Goal: Information Seeking & Learning: Understand process/instructions

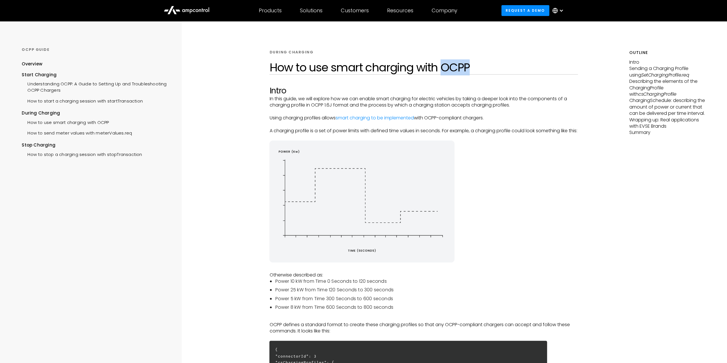
drag, startPoint x: 465, startPoint y: 67, endPoint x: 443, endPoint y: 69, distance: 22.9
click at [443, 69] on h1 "How to use smart charging with OCPP" at bounding box center [423, 68] width 308 height 14
drag, startPoint x: 363, startPoint y: 289, endPoint x: 368, endPoint y: 288, distance: 5.2
click at [368, 284] on li "Power 10 kW from Time 0 Seconds to 120 seconds" at bounding box center [426, 281] width 303 height 6
drag, startPoint x: 295, startPoint y: 289, endPoint x: 290, endPoint y: 299, distance: 11.4
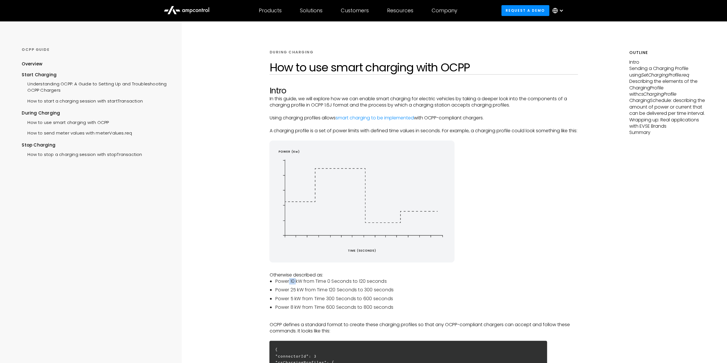
click at [296, 284] on li "Power 10 kW from Time 0 Seconds to 120 seconds" at bounding box center [426, 281] width 303 height 6
drag, startPoint x: 290, startPoint y: 299, endPoint x: 304, endPoint y: 298, distance: 14.0
click at [304, 293] on li "Power 25 kW from Time 120 Seconds to 300 seconds" at bounding box center [426, 290] width 303 height 6
click at [300, 310] on li "Power 8 kW from Time 600 Seconds to 800 seconds" at bounding box center [426, 307] width 303 height 6
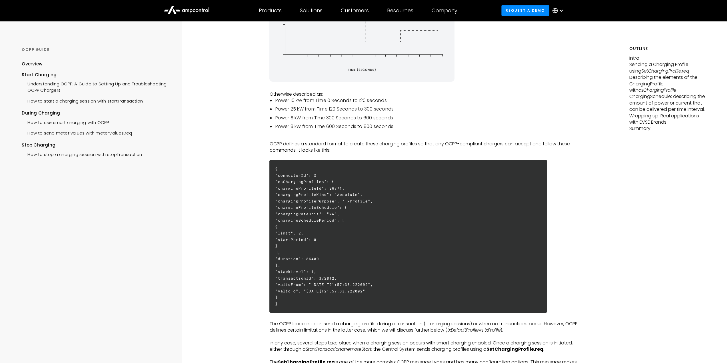
scroll to position [143, 0]
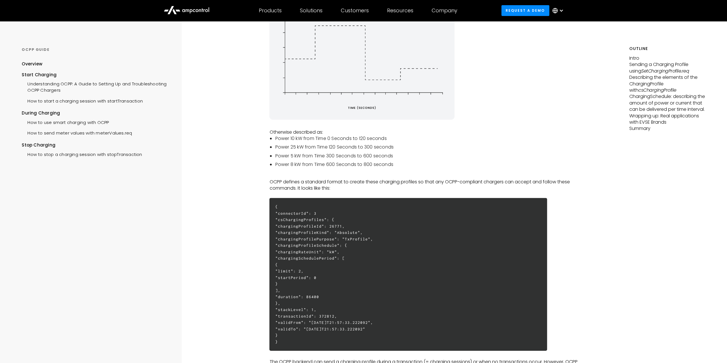
drag, startPoint x: 361, startPoint y: 303, endPoint x: 350, endPoint y: 313, distance: 15.2
click at [372, 303] on h6 "{ "connectorId": 3 "csChargingProfiles": { "chargingProfileId": 26771, "chargin…" at bounding box center [408, 274] width 278 height 153
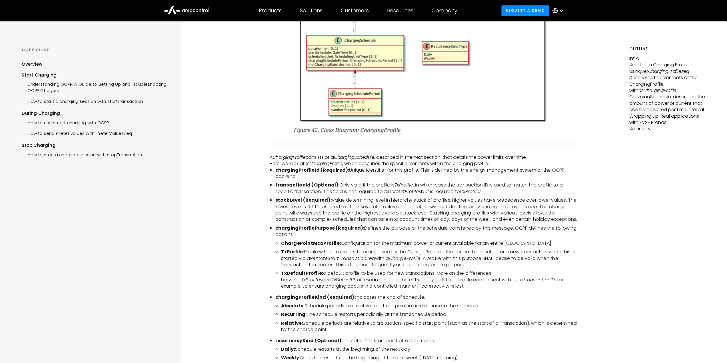
scroll to position [1114, 0]
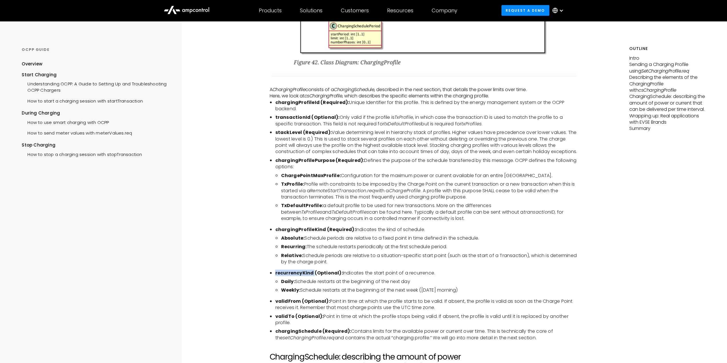
drag, startPoint x: 275, startPoint y: 284, endPoint x: 314, endPoint y: 284, distance: 38.6
click at [314, 276] on b "recurrencyKind (Optional):" at bounding box center [308, 273] width 67 height 7
click at [298, 285] on li "Daily: Schedule restarts at the beginning of the next day" at bounding box center [429, 281] width 297 height 6
click at [296, 293] on b "Weekly:" at bounding box center [290, 290] width 19 height 7
drag, startPoint x: 548, startPoint y: 350, endPoint x: 267, endPoint y: 179, distance: 328.6
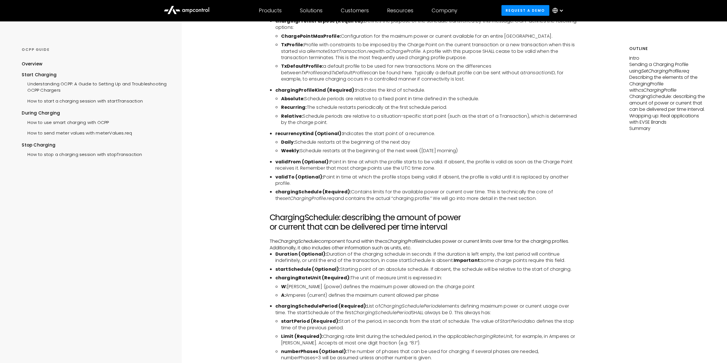
scroll to position [1314, 0]
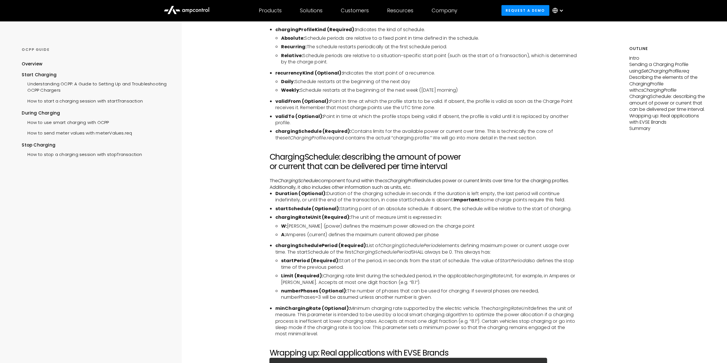
click at [352, 238] on ul "W: [PERSON_NAME] (power) defines the maximum power allowed on the charge point …" at bounding box center [426, 230] width 303 height 15
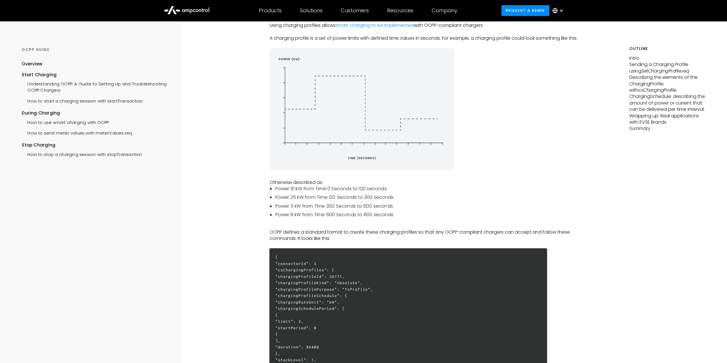
scroll to position [0, 0]
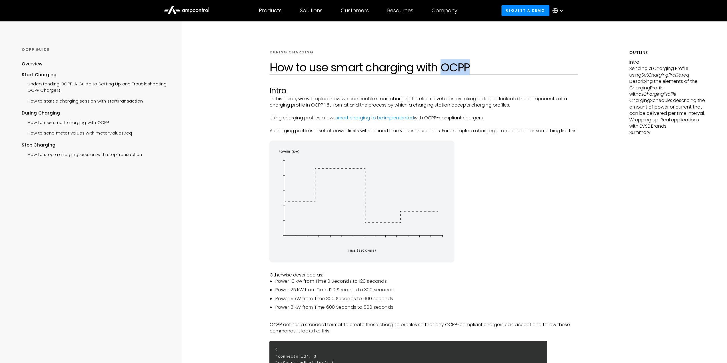
drag, startPoint x: 467, startPoint y: 66, endPoint x: 441, endPoint y: 68, distance: 25.8
click at [441, 68] on h1 "How to use smart charging with OCPP" at bounding box center [423, 68] width 308 height 14
